Goal: Task Accomplishment & Management: Use online tool/utility

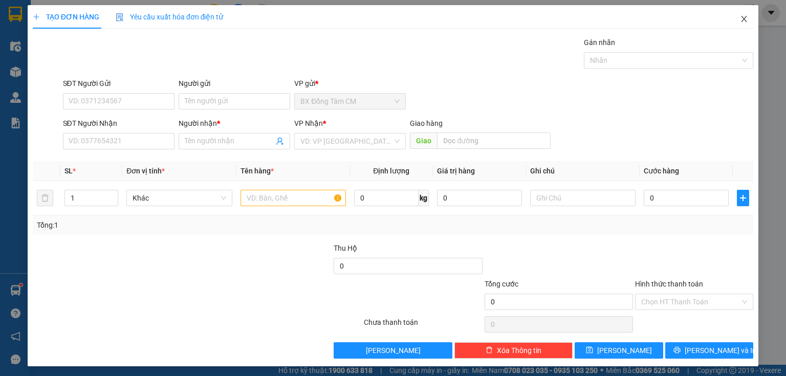
click at [740, 16] on icon "close" at bounding box center [744, 19] width 8 height 8
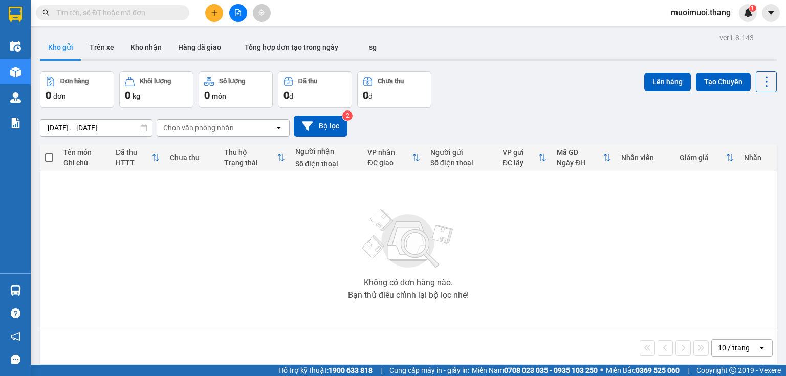
click at [238, 17] on button at bounding box center [238, 13] width 18 height 18
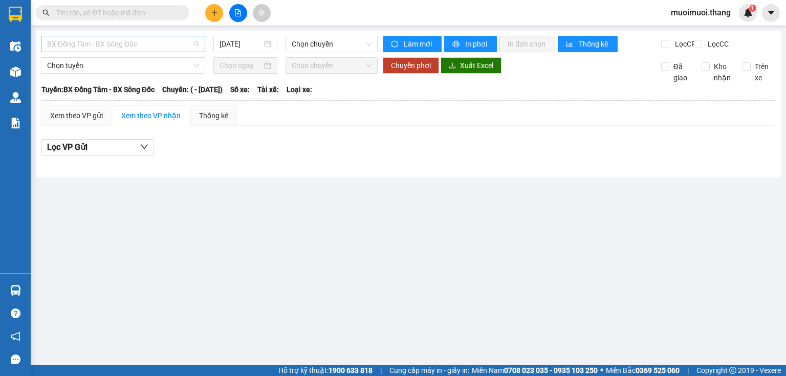
click at [126, 44] on span "BX Đồng Tâm - BX Sông Đốc" at bounding box center [123, 43] width 152 height 15
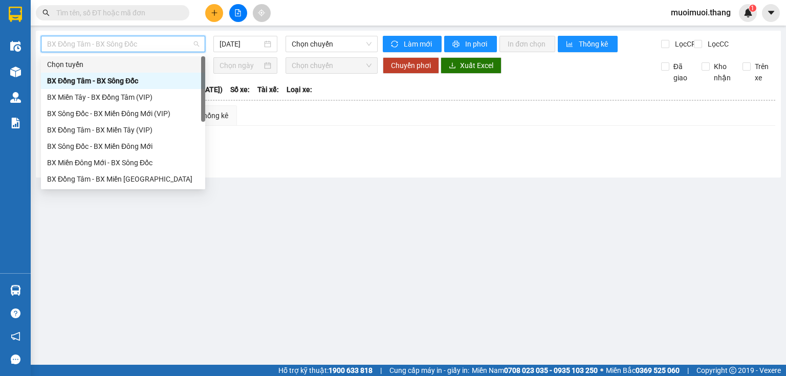
scroll to position [98, 0]
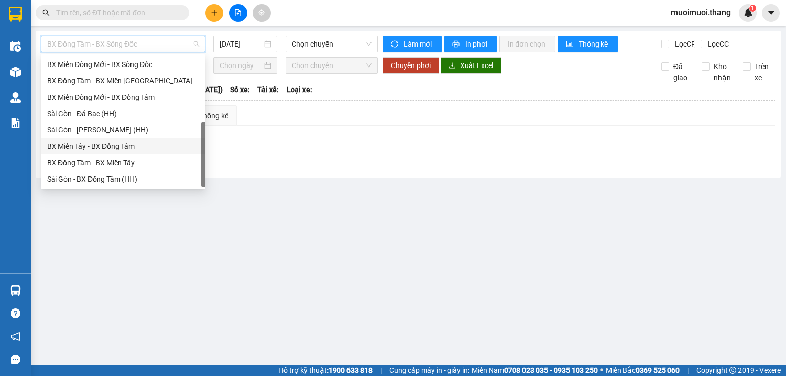
click at [83, 149] on div "BX Miền Tây - BX Đồng Tâm" at bounding box center [123, 146] width 152 height 11
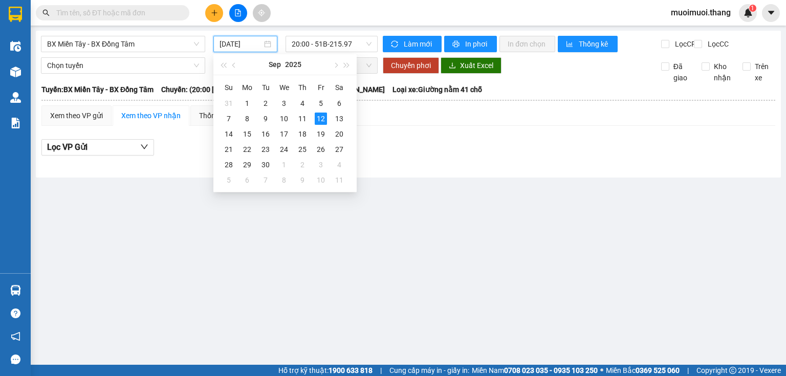
click at [246, 48] on input "12/09/2025" at bounding box center [240, 43] width 42 height 11
click at [302, 113] on div "11" at bounding box center [302, 119] width 12 height 12
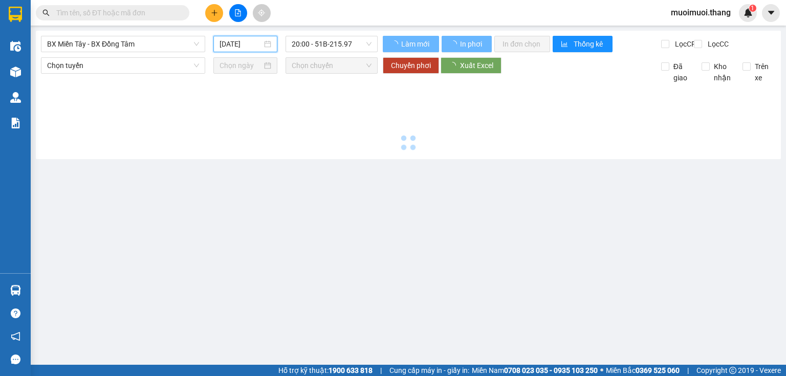
type input "11/09/2025"
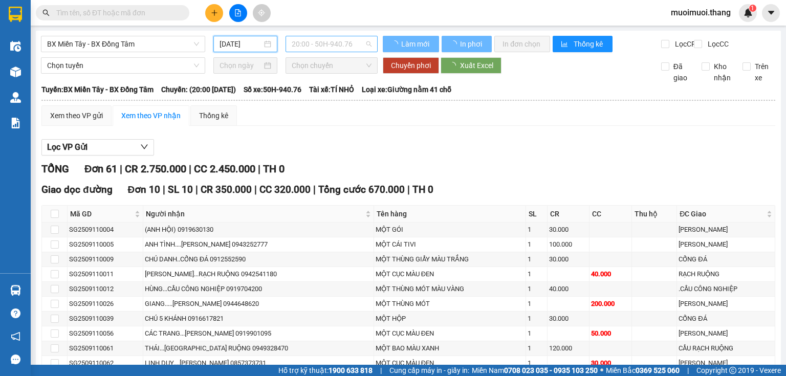
click at [317, 46] on span "20:00 - 50H-940.76" at bounding box center [332, 43] width 80 height 15
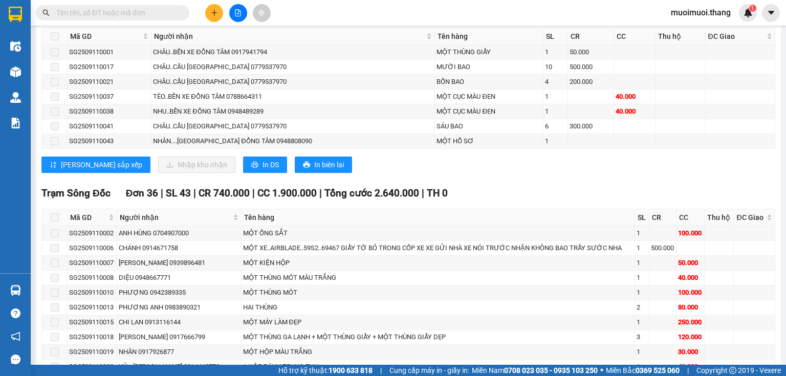
scroll to position [387, 0]
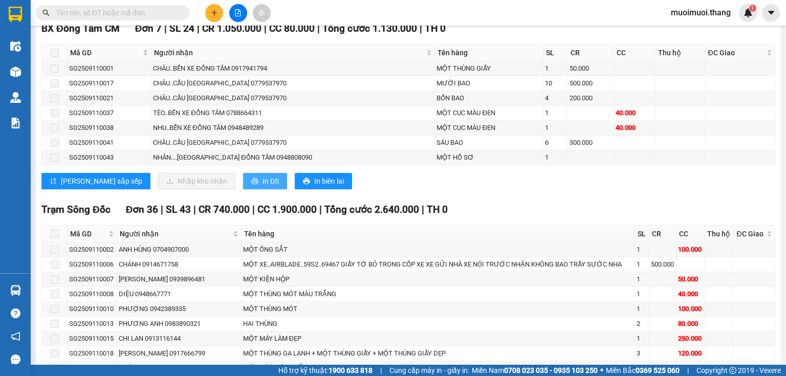
click at [251, 185] on icon "printer" at bounding box center [254, 181] width 7 height 7
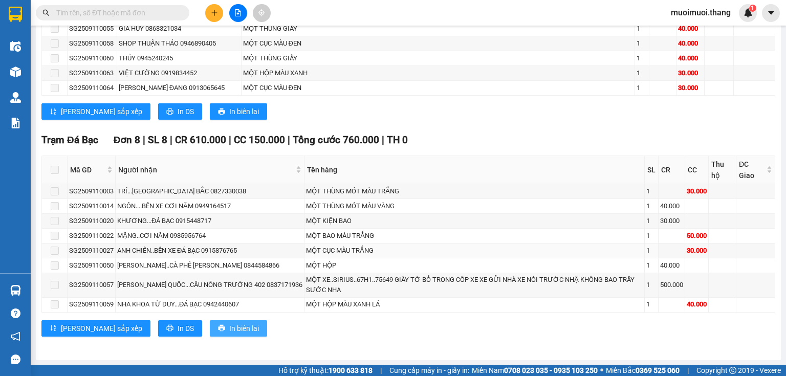
scroll to position [1069, 0]
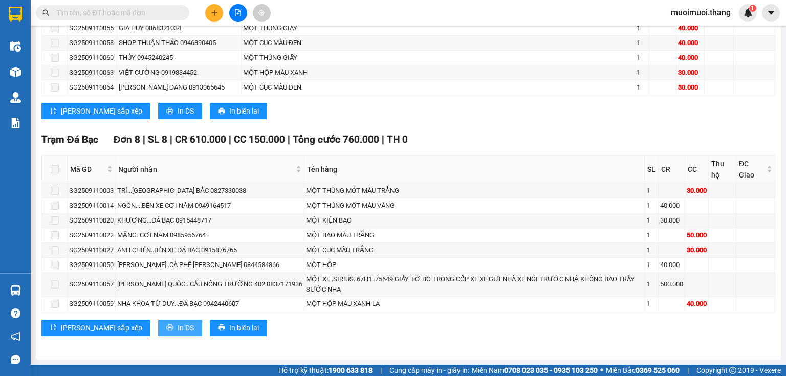
click at [178, 328] on span "In DS" at bounding box center [186, 327] width 16 height 11
